Goal: Task Accomplishment & Management: Complete application form

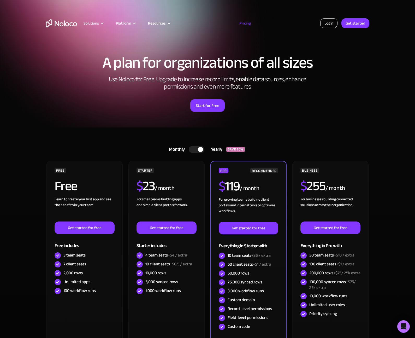
click at [328, 25] on link "Login" at bounding box center [328, 23] width 17 height 10
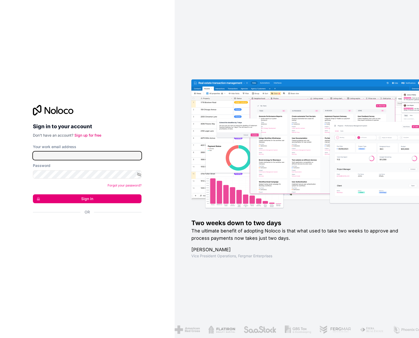
click at [65, 154] on input "Your work email address" at bounding box center [87, 155] width 109 height 8
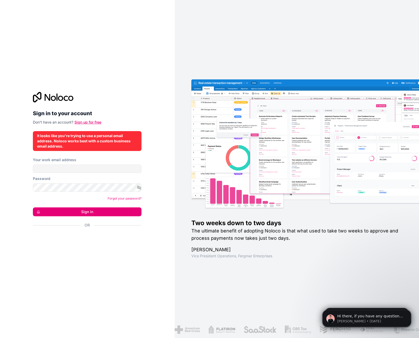
click at [91, 121] on link "Sign up for free" at bounding box center [87, 122] width 27 height 4
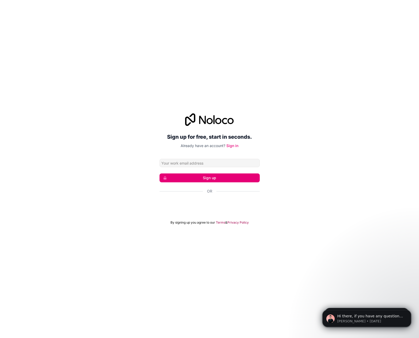
click at [202, 164] on input "Email address" at bounding box center [209, 163] width 100 height 8
type input "[DOMAIN_NAME][EMAIL_ADDRESS][DOMAIN_NAME]"
click at [206, 178] on button "Sign up" at bounding box center [209, 177] width 100 height 9
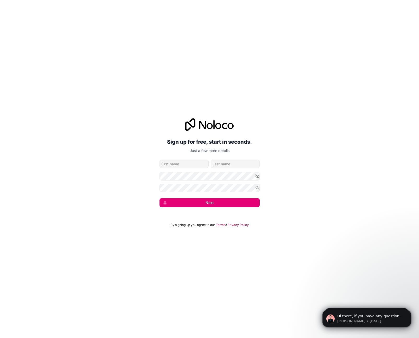
click at [192, 164] on input "given-name" at bounding box center [183, 163] width 49 height 8
type input "[PERSON_NAME]"
type input "Caparachin"
click at [222, 205] on button "Next" at bounding box center [209, 202] width 100 height 9
